Goal: Task Accomplishment & Management: Manage account settings

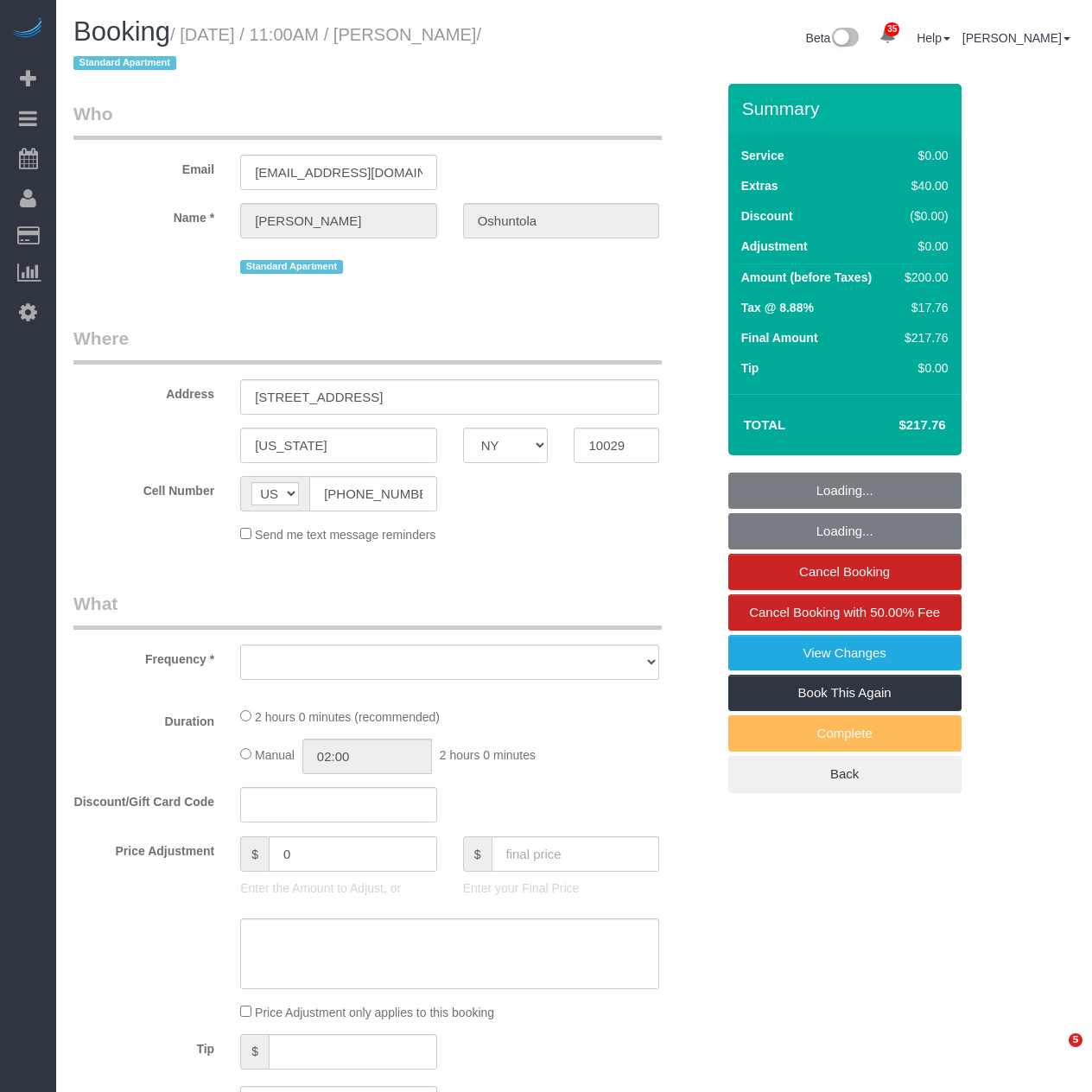
select select "NY"
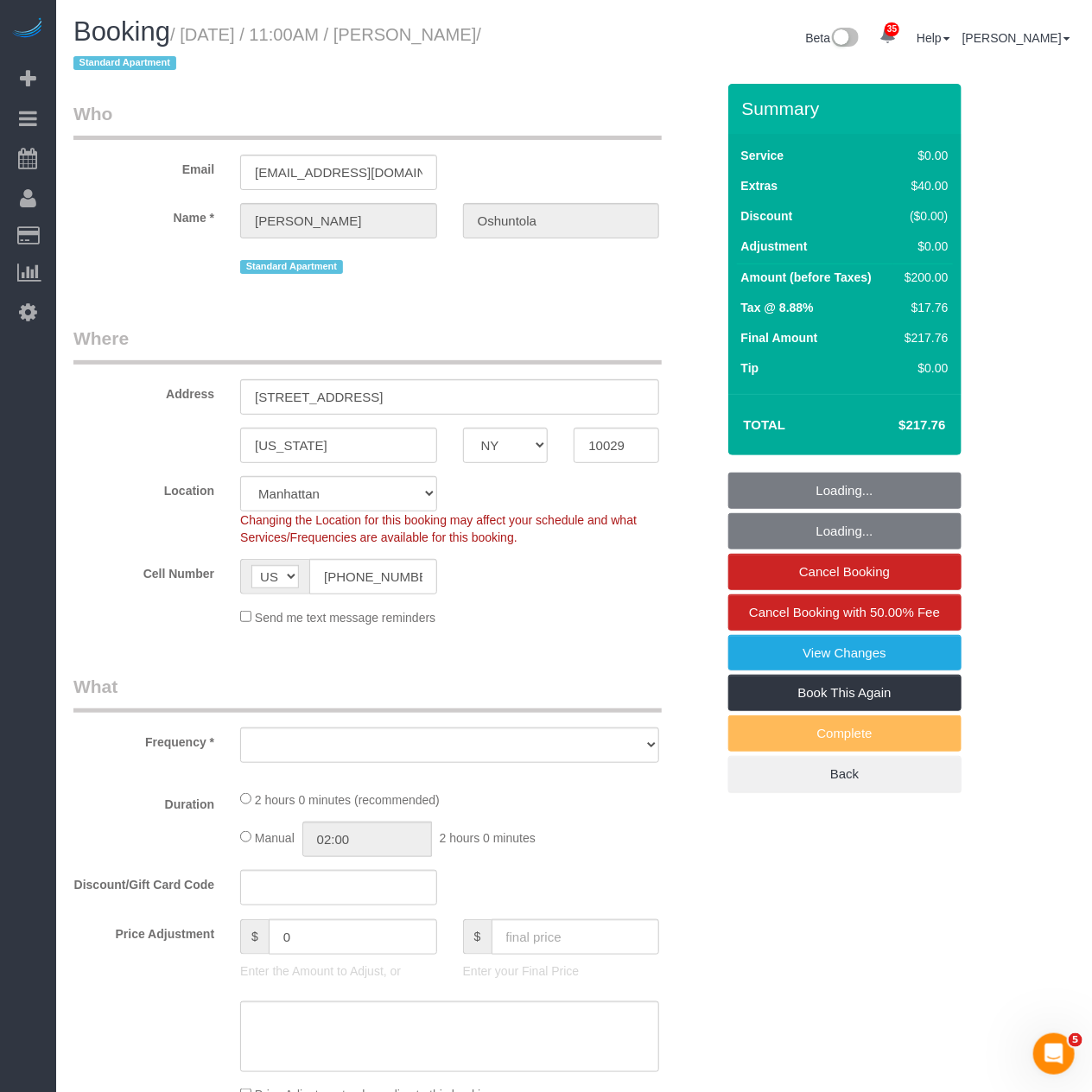
select select "object:918"
select select "string:stripe-pm_1QrhwN4VGloSiKo7UlGiOlJ6"
select select "1"
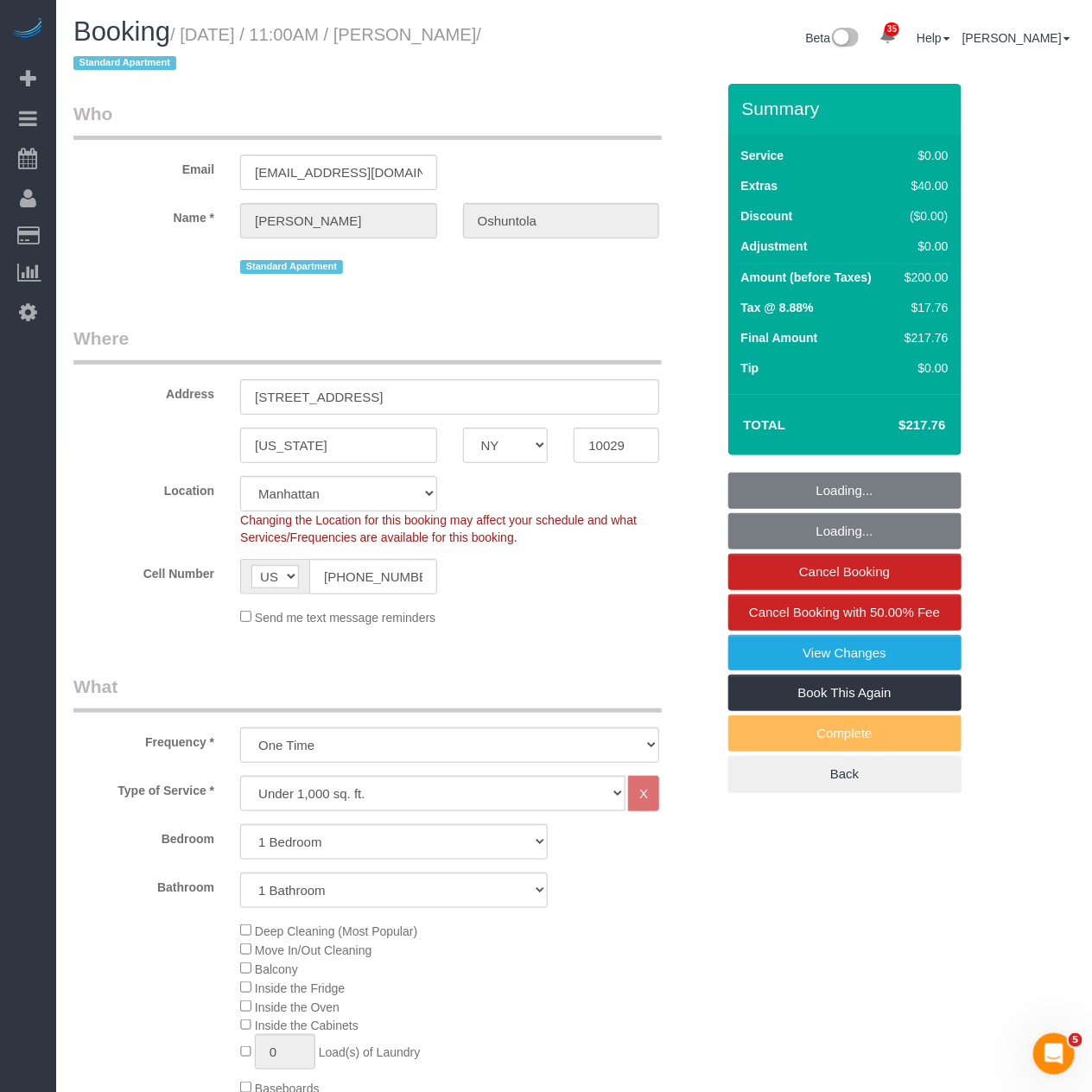
select select "object:958"
select select "number:89"
select select "number:90"
select select "number:15"
select select "number:5"
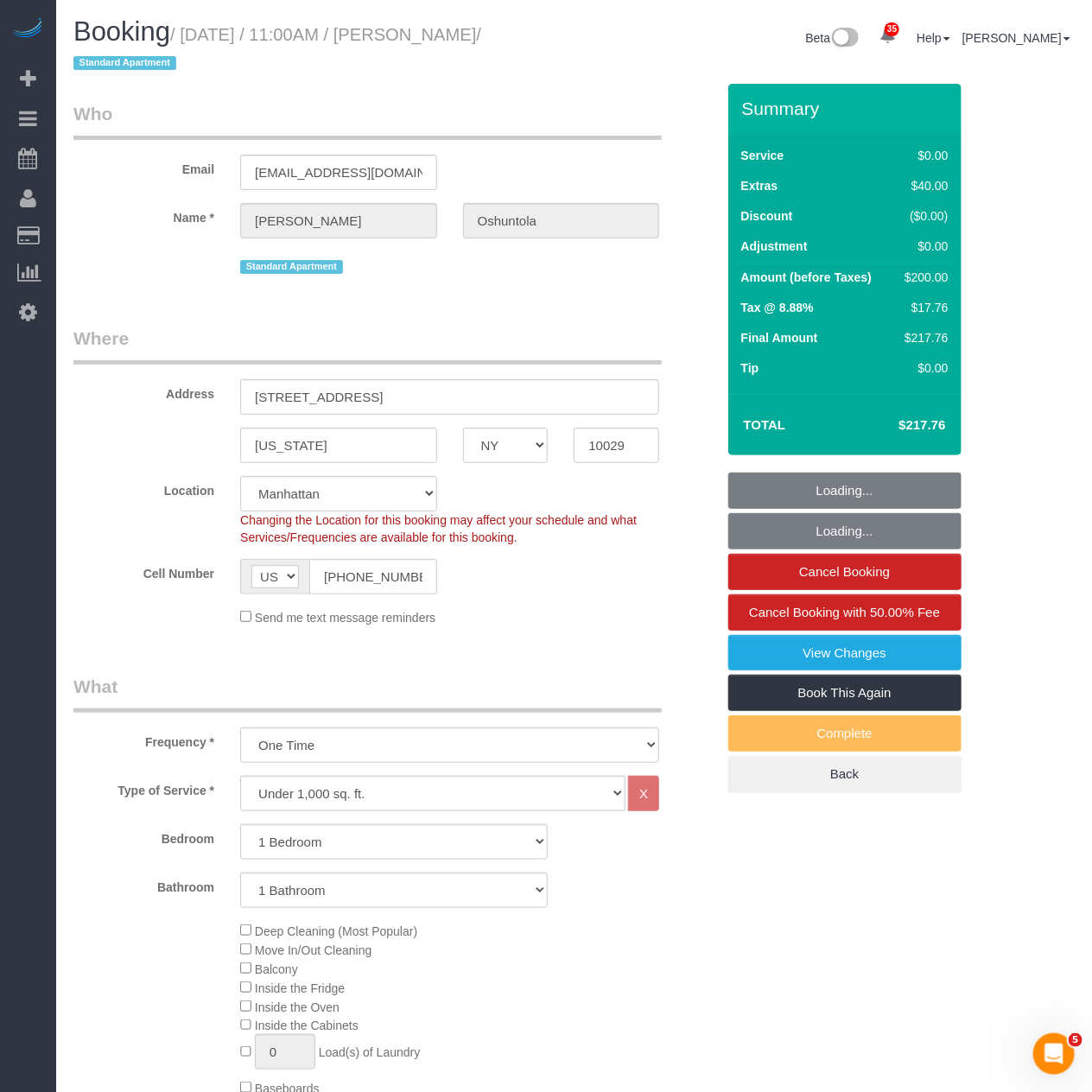
select select "1"
select select "spot1"
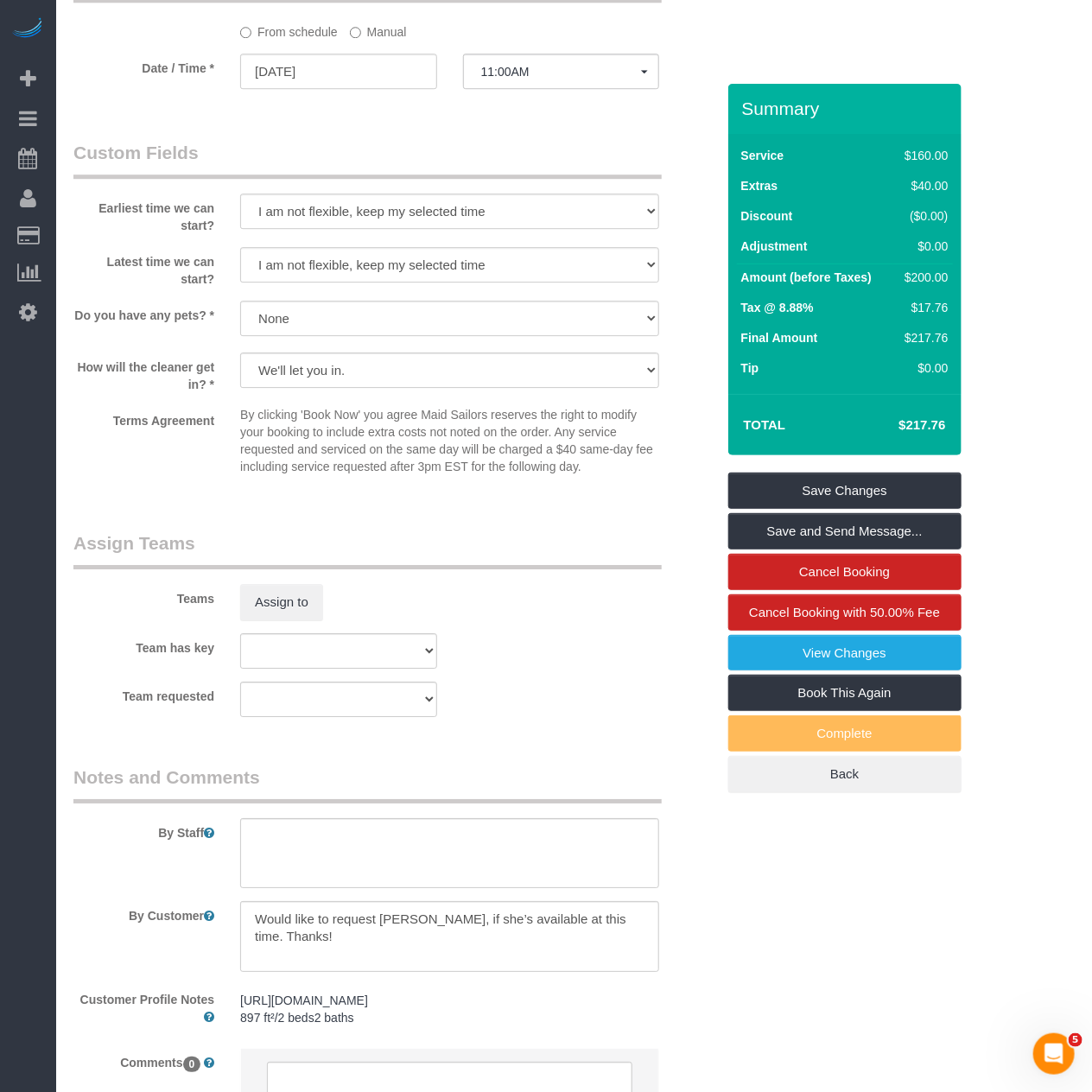
scroll to position [1823, 0]
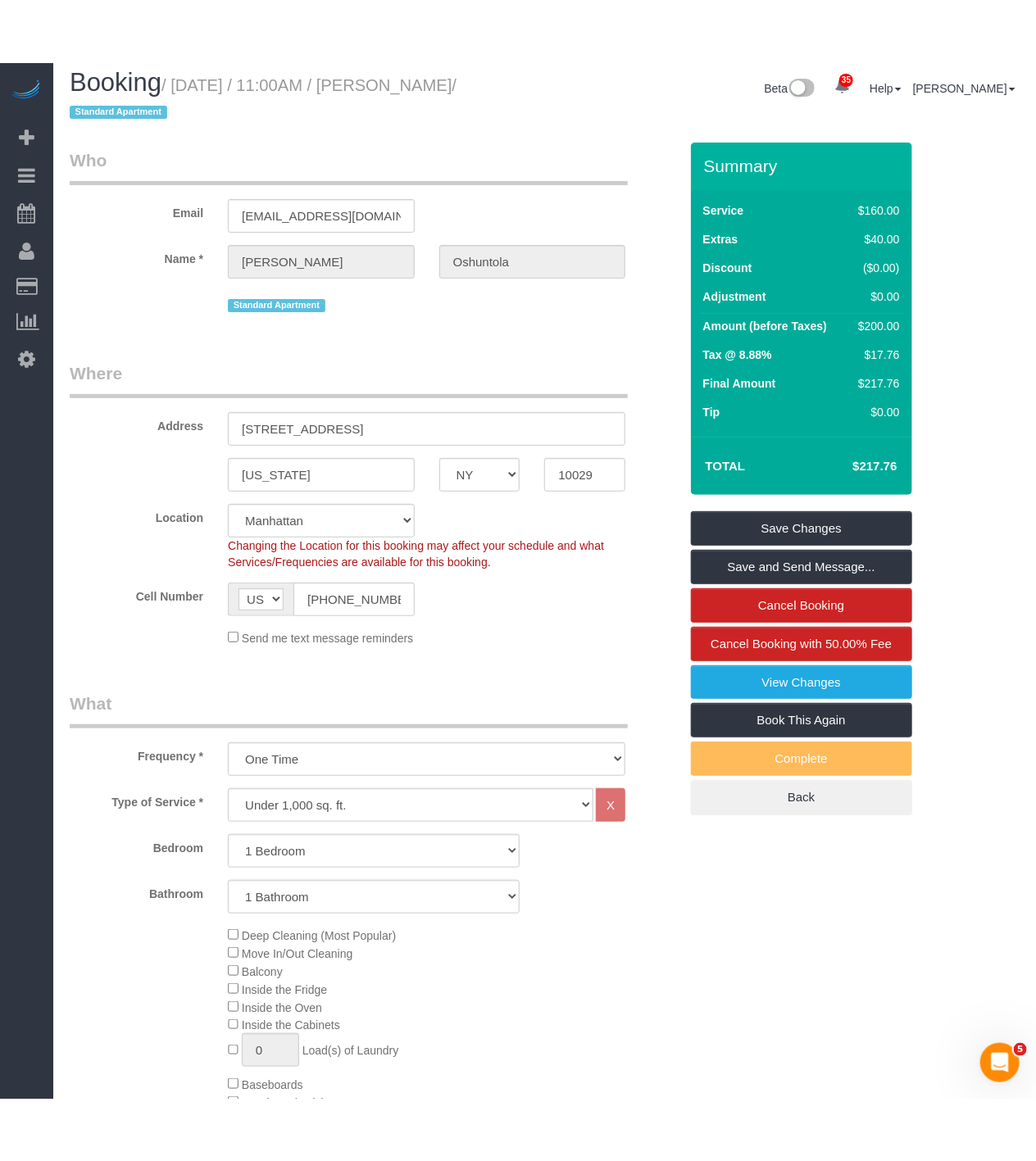
scroll to position [0, 0]
